Goal: Check status: Check status

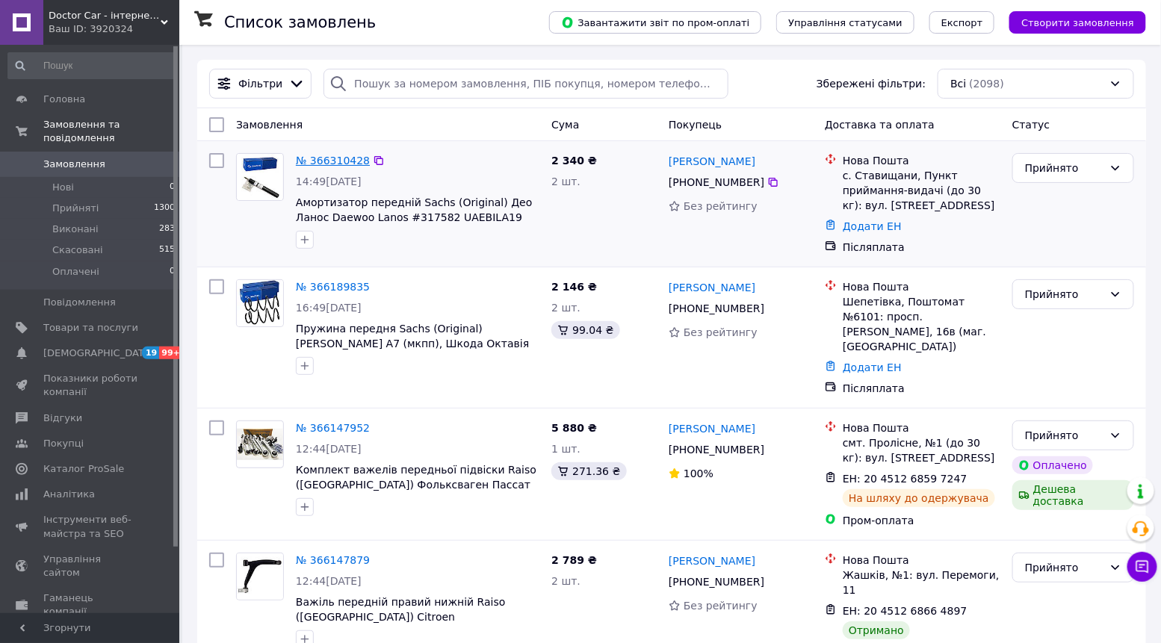
click at [324, 163] on link "№ 366310428" at bounding box center [333, 161] width 74 height 12
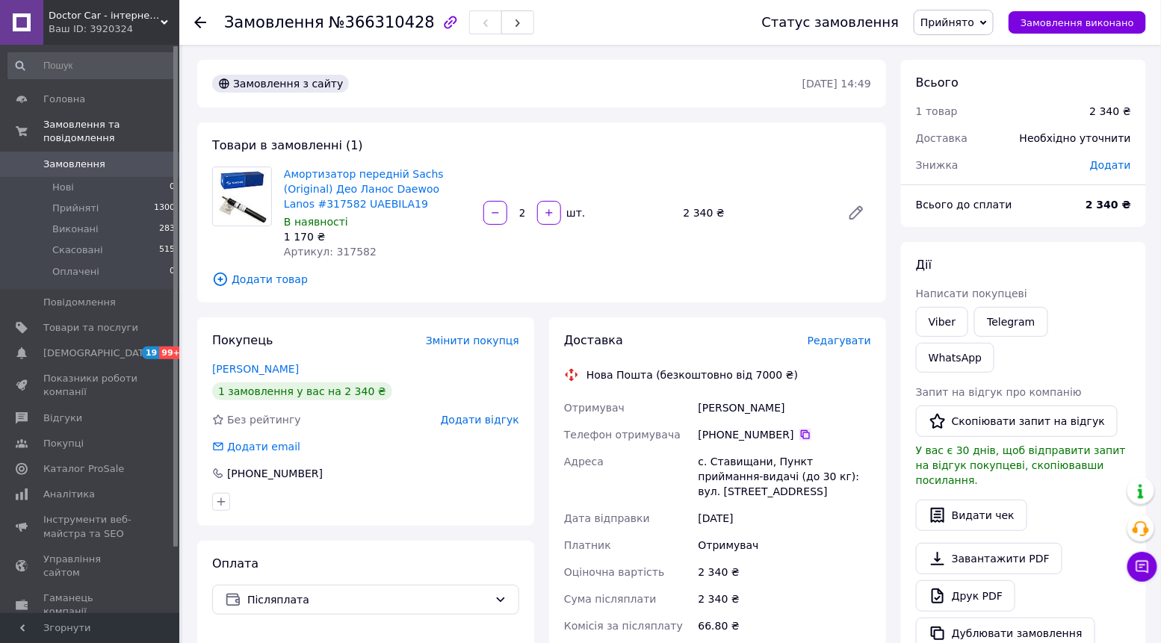
click at [800, 434] on icon at bounding box center [806, 435] width 12 height 12
drag, startPoint x: 784, startPoint y: 498, endPoint x: 698, endPoint y: 466, distance: 91.8
click at [697, 465] on div "с. Ставищани, Пункт приймання-видачі (до 30 кг): вул. [STREET_ADDRESS]" at bounding box center [785, 476] width 179 height 57
copy div "с. Ставищани, Пункт приймання-видачі (до 30 кг): вул. [STREET_ADDRESS]"
click at [347, 262] on div "Амортизатор передній Sachs (Original) Део Ланос Daewoo Lanos #317582 UAEBILA19 …" at bounding box center [378, 213] width 200 height 99
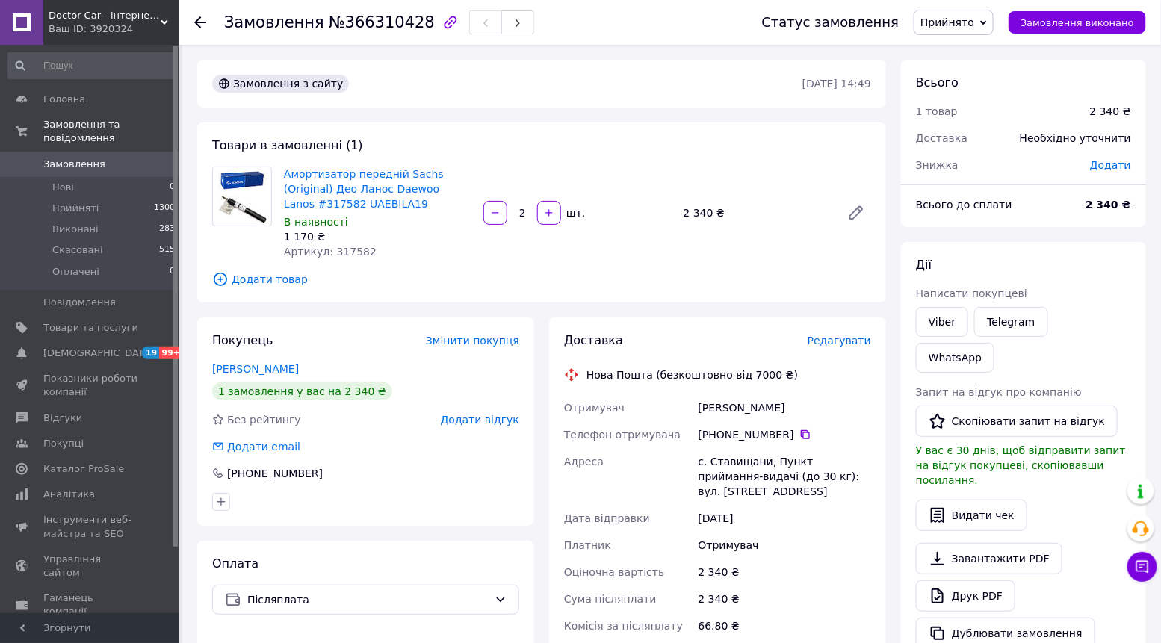
click at [347, 259] on div "Артикул: 317582" at bounding box center [378, 251] width 188 height 15
copy span "317582"
click at [93, 94] on span "Головна" at bounding box center [90, 99] width 95 height 13
click at [84, 114] on link "Замовлення та повідомлення" at bounding box center [92, 131] width 184 height 39
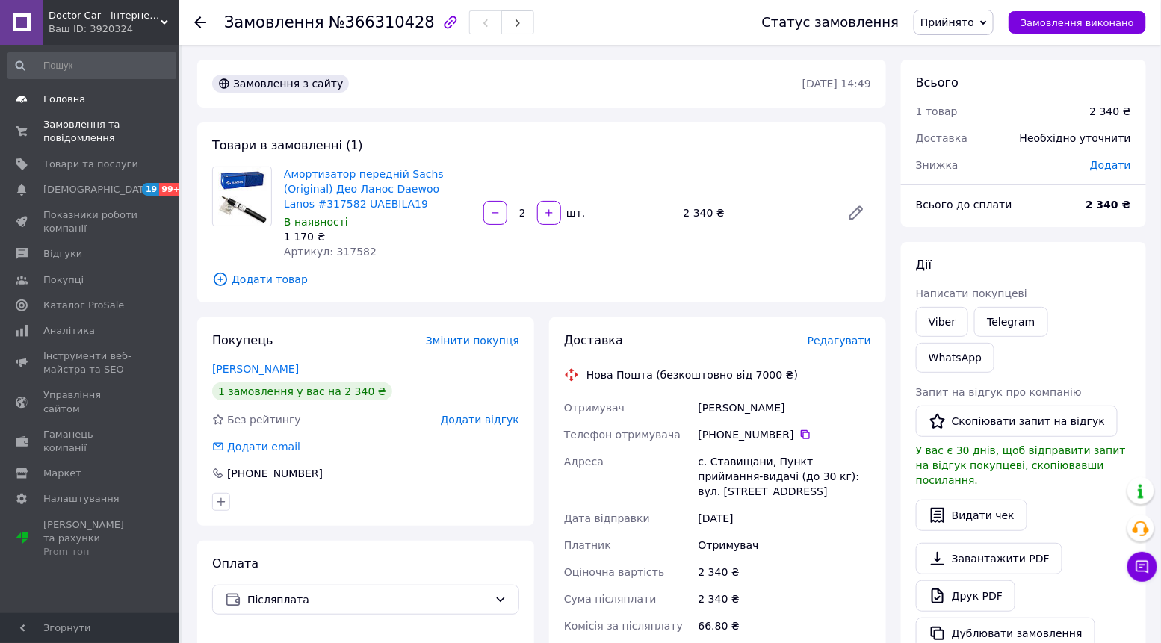
click at [84, 104] on span "Головна" at bounding box center [90, 99] width 95 height 13
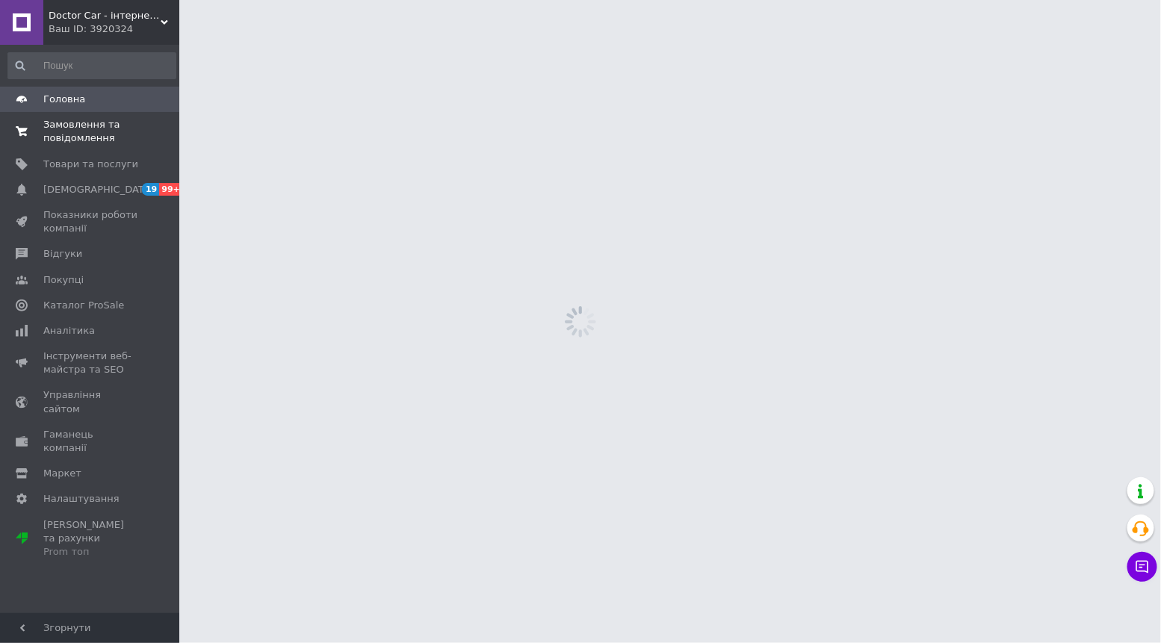
click at [85, 124] on span "Замовлення та повідомлення" at bounding box center [90, 131] width 95 height 27
